Goal: Information Seeking & Learning: Learn about a topic

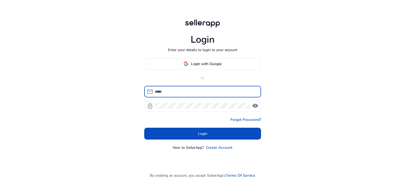
click at [209, 65] on span "Login with Google" at bounding box center [206, 64] width 31 height 6
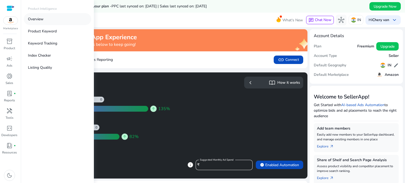
click at [35, 20] on p "Overview" at bounding box center [36, 19] width 16 height 6
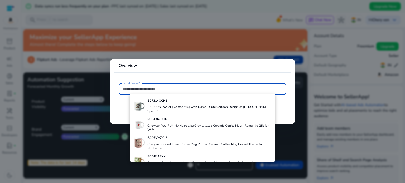
click at [133, 88] on input "Select Product*" at bounding box center [202, 89] width 159 height 6
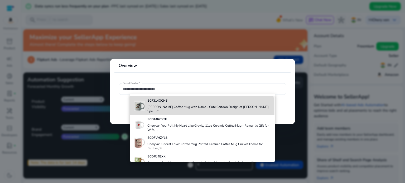
click at [183, 107] on h4 "Cheryvan Harry Potter Coffee Mug with Name - Cute Cartoon Design of Harry Casti…" at bounding box center [209, 109] width 124 height 8
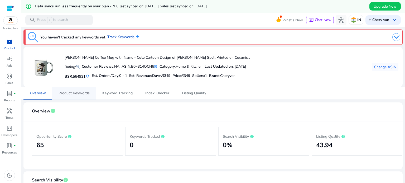
click at [74, 93] on span "Product Keywords" at bounding box center [74, 94] width 31 height 4
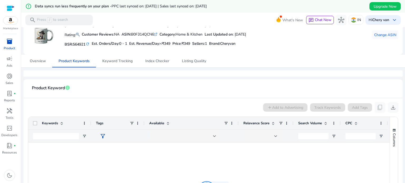
scroll to position [32, 0]
click at [123, 62] on span "Keyword Tracking" at bounding box center [117, 62] width 30 height 4
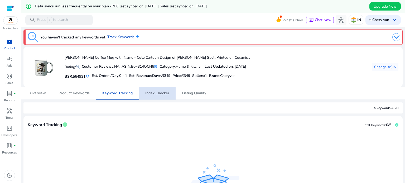
click at [159, 93] on span "Index Checker" at bounding box center [157, 94] width 24 height 4
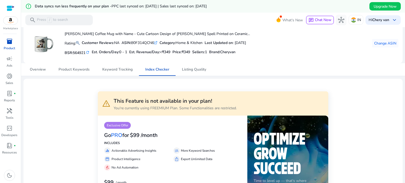
scroll to position [23, 0]
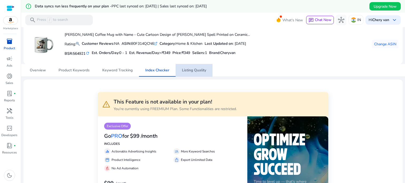
click at [195, 70] on span "Listing Quality" at bounding box center [194, 71] width 24 height 4
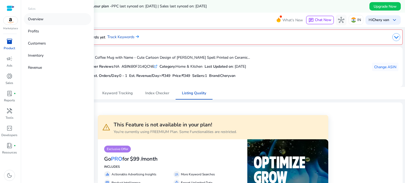
click at [38, 20] on p "Overview" at bounding box center [36, 19] width 16 height 6
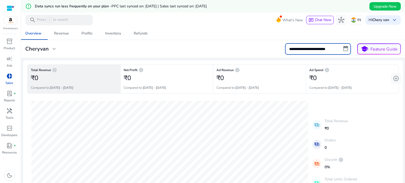
click at [321, 48] on input "**********" at bounding box center [318, 49] width 66 height 12
select select "*"
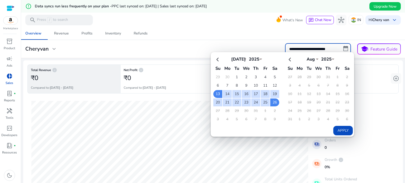
click at [333, 128] on button "Apply" at bounding box center [343, 130] width 20 height 9
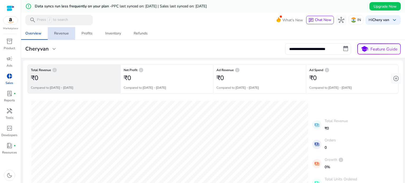
click at [66, 33] on div "Revenue" at bounding box center [61, 34] width 15 height 4
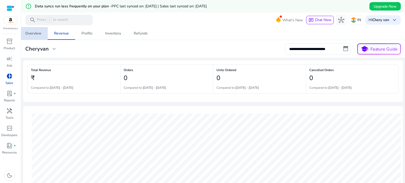
click at [41, 33] on div "Overview" at bounding box center [33, 34] width 16 height 4
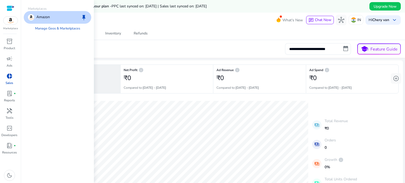
click at [10, 23] on img at bounding box center [10, 21] width 14 height 8
click at [55, 16] on div "Amazon keep" at bounding box center [58, 17] width 68 height 13
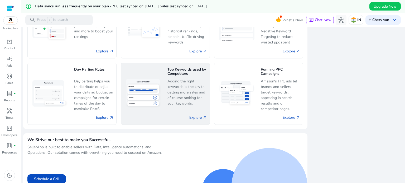
scroll to position [392, 0]
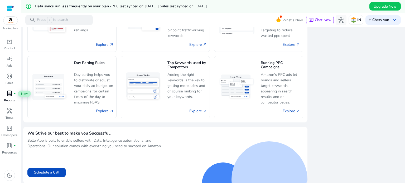
click at [12, 97] on span "lab_profile" at bounding box center [9, 93] width 6 height 6
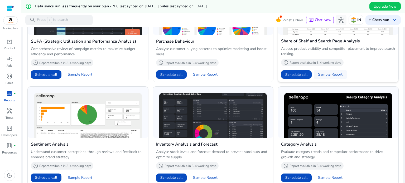
scroll to position [295, 0]
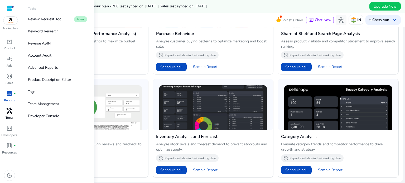
click at [7, 114] on span "handyman" at bounding box center [9, 111] width 6 height 6
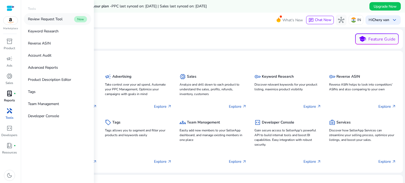
click at [59, 21] on p "Review Request Tool" at bounding box center [45, 19] width 35 height 6
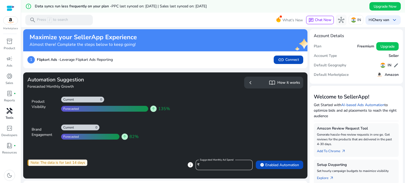
click at [7, 115] on div "handyman" at bounding box center [9, 111] width 15 height 8
click at [7, 115] on link "handyman Tools" at bounding box center [9, 115] width 19 height 17
click at [7, 116] on p "Tools" at bounding box center [10, 118] width 8 height 5
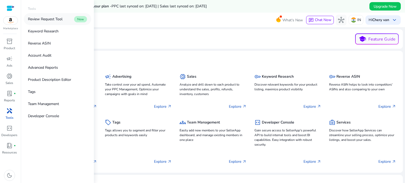
click at [46, 22] on p "Review Request Tool" at bounding box center [45, 19] width 35 height 6
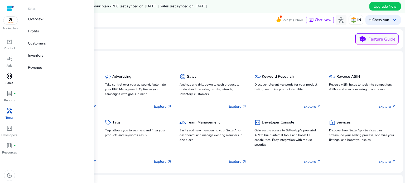
click at [9, 76] on span "donut_small" at bounding box center [9, 76] width 6 height 6
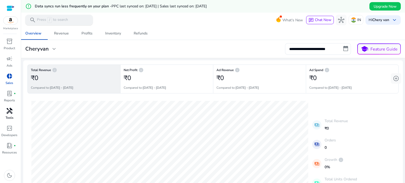
click at [55, 22] on p "Press / to search" at bounding box center [52, 20] width 31 height 6
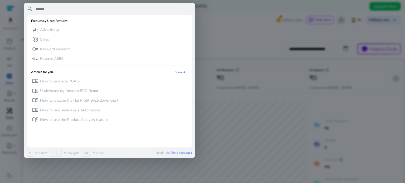
click at [227, 35] on div at bounding box center [202, 91] width 405 height 183
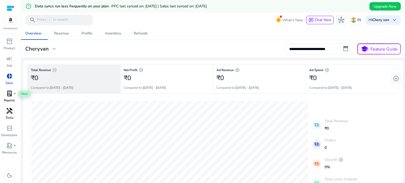
click at [10, 97] on span "lab_profile" at bounding box center [9, 93] width 6 height 6
click at [392, 19] on span "keyboard_arrow_down" at bounding box center [394, 20] width 6 height 6
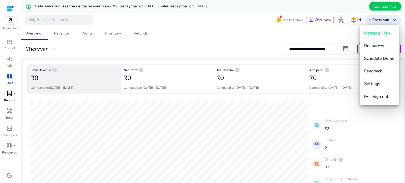
click at [9, 94] on div at bounding box center [202, 91] width 405 height 183
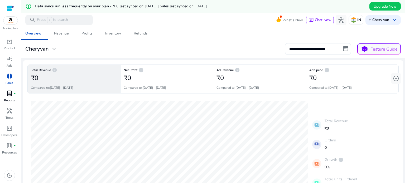
click at [9, 94] on span "lab_profile" at bounding box center [9, 93] width 6 height 6
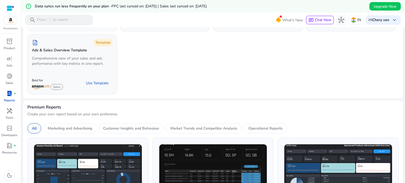
scroll to position [106, 0]
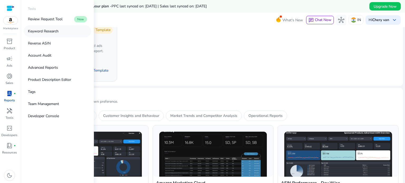
click at [59, 35] on link "Keyword Research" at bounding box center [58, 31] width 68 height 12
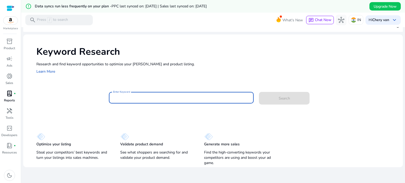
click at [132, 99] on input "Enter Keyword" at bounding box center [181, 98] width 137 height 6
paste input "**********"
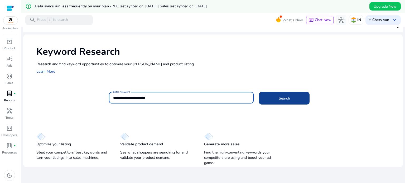
type input "**********"
click at [295, 99] on span at bounding box center [284, 98] width 51 height 13
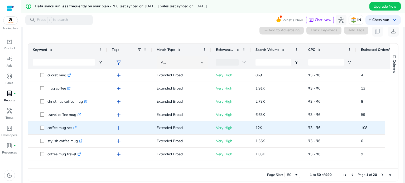
scroll to position [53, 0]
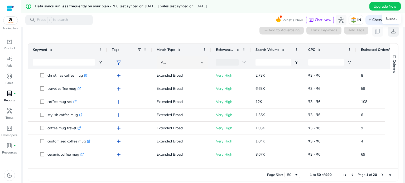
click at [393, 31] on span "download" at bounding box center [393, 31] width 6 height 6
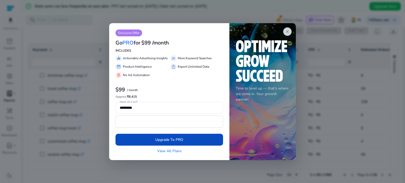
click at [175, 150] on link "View All Plans" at bounding box center [169, 151] width 25 height 6
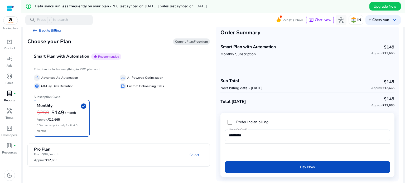
scroll to position [13, 0]
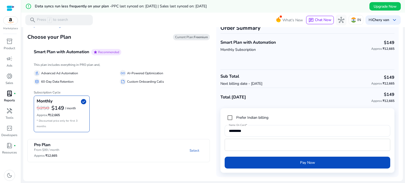
click at [57, 81] on p "60-Day Data Retention" at bounding box center [57, 82] width 32 height 6
click at [94, 80] on div "database 60-Day Data Retention" at bounding box center [76, 82] width 84 height 6
click at [98, 80] on div "database 60-Day Data Retention" at bounding box center [76, 82] width 84 height 6
drag, startPoint x: 150, startPoint y: 81, endPoint x: 162, endPoint y: 88, distance: 14.8
click at [158, 88] on div "This plan includes everything in PRO plan and, gavel Advanced Ad Automation all…" at bounding box center [119, 97] width 170 height 69
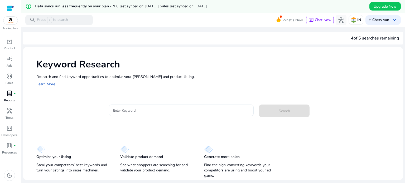
click at [132, 107] on div at bounding box center [181, 111] width 137 height 12
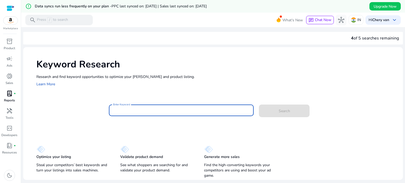
scroll to position [13, 0]
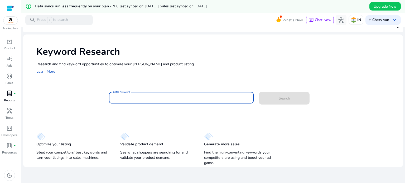
drag, startPoint x: 129, startPoint y: 146, endPoint x: 158, endPoint y: 144, distance: 29.3
click at [148, 144] on p "Validate product demand" at bounding box center [141, 144] width 43 height 5
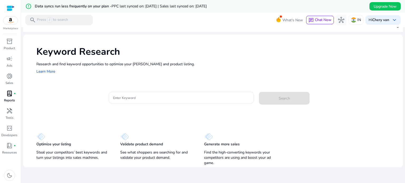
drag, startPoint x: 167, startPoint y: 146, endPoint x: 171, endPoint y: 150, distance: 5.8
click at [169, 148] on div "Validate product demand See what shoppers are searching for and validate your p…" at bounding box center [156, 147] width 73 height 29
drag, startPoint x: 171, startPoint y: 150, endPoint x: 175, endPoint y: 157, distance: 8.2
click at [175, 157] on div "Validate product demand See what shoppers are searching for and validate your p…" at bounding box center [156, 147] width 73 height 29
click at [12, 151] on p "Resources" at bounding box center [9, 152] width 15 height 5
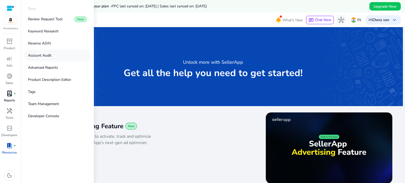
click at [49, 55] on p "Account Audit" at bounding box center [39, 56] width 23 height 6
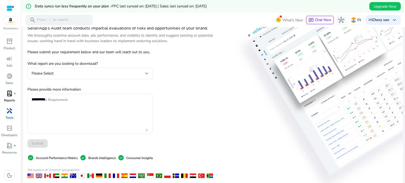
scroll to position [53, 0]
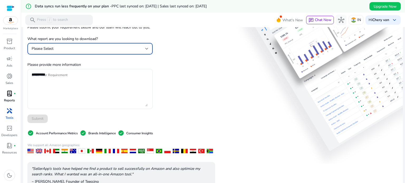
click at [126, 48] on div "Please Select" at bounding box center [89, 49] width 114 height 6
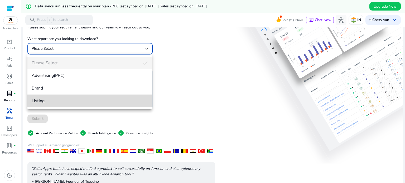
click at [90, 104] on mat-option "Listing" at bounding box center [89, 101] width 124 height 13
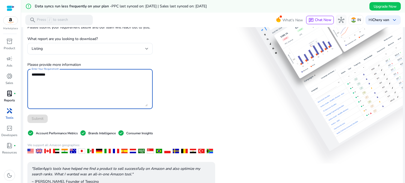
click at [100, 87] on textarea "Enter Your Requirement" at bounding box center [90, 89] width 116 height 35
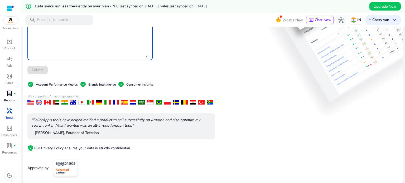
scroll to position [0, 0]
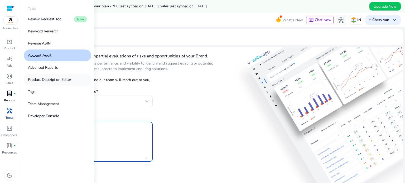
click at [51, 79] on p "Product Description Editor" at bounding box center [49, 80] width 43 height 6
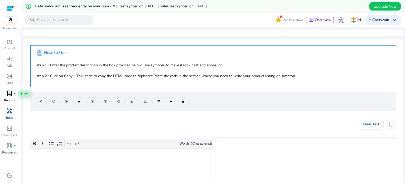
click at [8, 95] on span "lab_profile" at bounding box center [9, 93] width 6 height 6
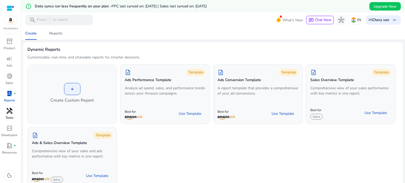
click at [8, 114] on span "handyman" at bounding box center [9, 111] width 6 height 6
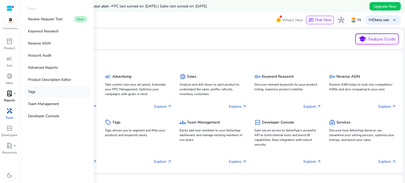
click at [56, 94] on link "Tags" at bounding box center [58, 92] width 68 height 12
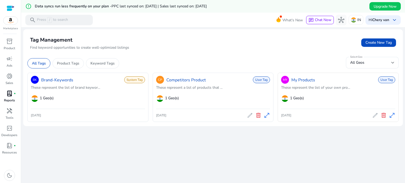
drag, startPoint x: 337, startPoint y: 88, endPoint x: 347, endPoint y: 86, distance: 11.0
click at [340, 88] on p "These represent the list of your own pro..." at bounding box center [338, 88] width 114 height 6
click at [366, 90] on p "These represent the list of your own pro..." at bounding box center [338, 88] width 114 height 6
click at [77, 63] on p "Product Tags" at bounding box center [68, 64] width 22 height 6
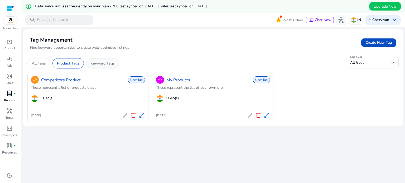
click at [93, 62] on p "Keyword Tags" at bounding box center [102, 64] width 24 height 6
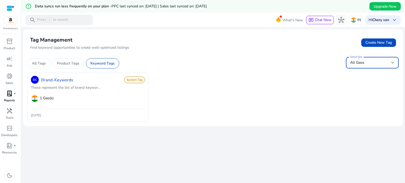
click at [374, 64] on div "All Geos" at bounding box center [370, 63] width 41 height 6
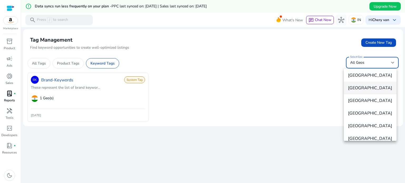
scroll to position [26, 0]
click at [363, 117] on span "India" at bounding box center [370, 114] width 44 height 6
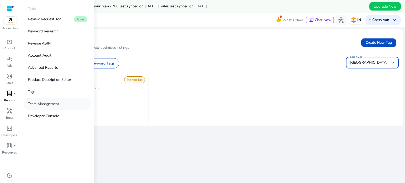
click at [52, 102] on p "Team Management" at bounding box center [43, 104] width 31 height 6
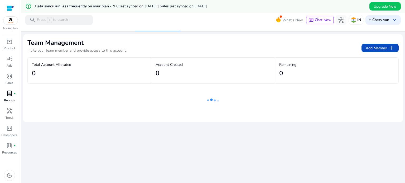
scroll to position [13, 0]
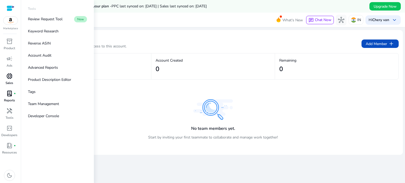
click at [7, 78] on span "donut_small" at bounding box center [9, 76] width 6 height 6
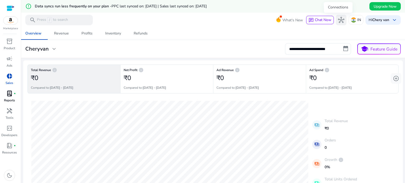
click at [339, 21] on span "hub" at bounding box center [341, 20] width 6 height 6
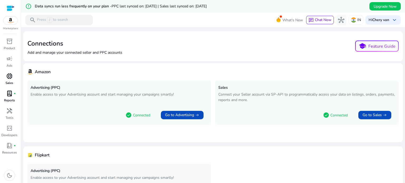
drag, startPoint x: 339, startPoint y: 97, endPoint x: 372, endPoint y: 97, distance: 33.0
click at [369, 97] on p "Connect your Seller account via SP-API to programmatically access your data on …" at bounding box center [306, 97] width 177 height 11
drag, startPoint x: 246, startPoint y: 103, endPoint x: 286, endPoint y: 102, distance: 39.6
click at [279, 102] on p "Connect your Seller account via SP-API to programmatically access your data on …" at bounding box center [306, 97] width 177 height 11
click at [288, 102] on p "Connect your Seller account via SP-API to programmatically access your data on …" at bounding box center [306, 97] width 177 height 11
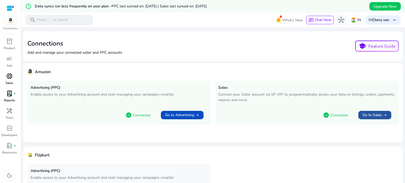
click at [370, 117] on span "Go to Sales" at bounding box center [372, 115] width 19 height 5
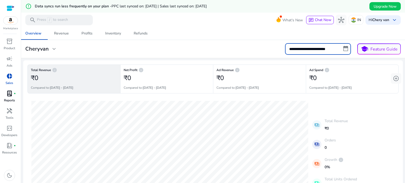
click at [335, 49] on input "**********" at bounding box center [318, 49] width 66 height 12
select select "*"
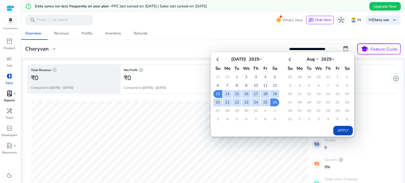
click at [335, 130] on button "Apply" at bounding box center [343, 130] width 20 height 9
